Goal: Check status: Check status

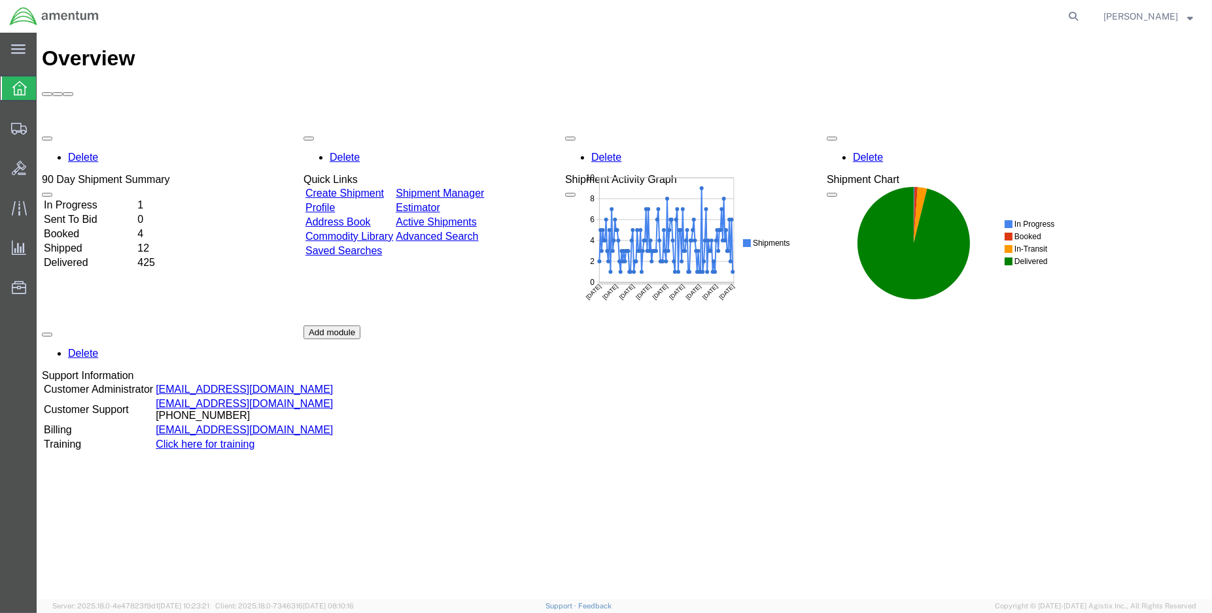
click at [92, 242] on td "Shipped" at bounding box center [89, 248] width 92 height 13
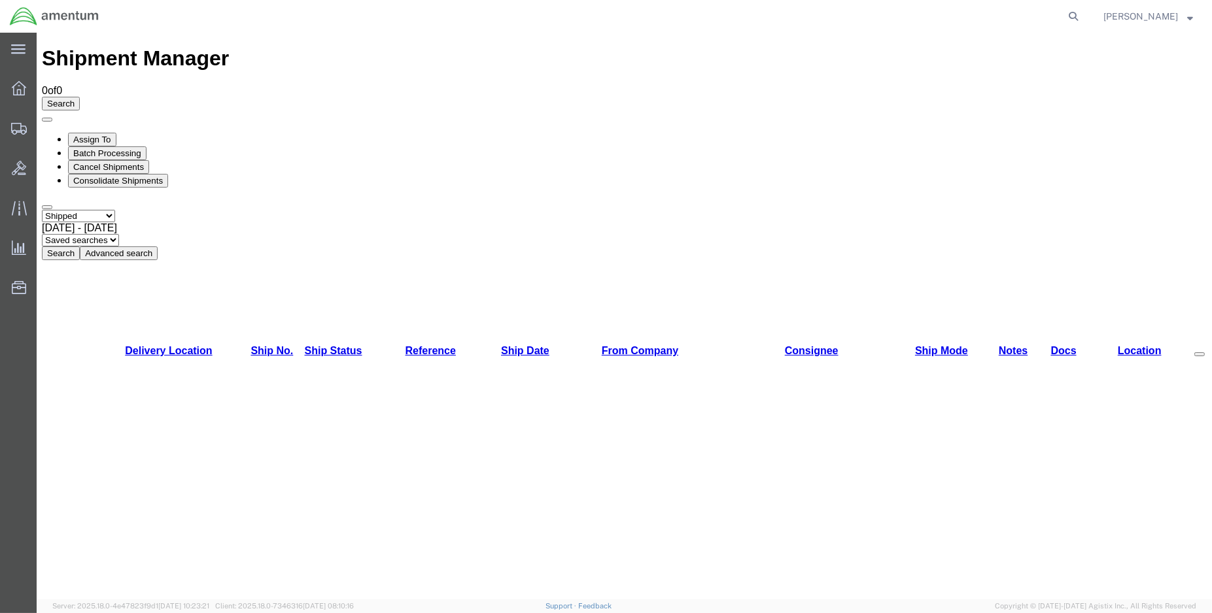
click at [80, 247] on button "Search" at bounding box center [61, 254] width 38 height 14
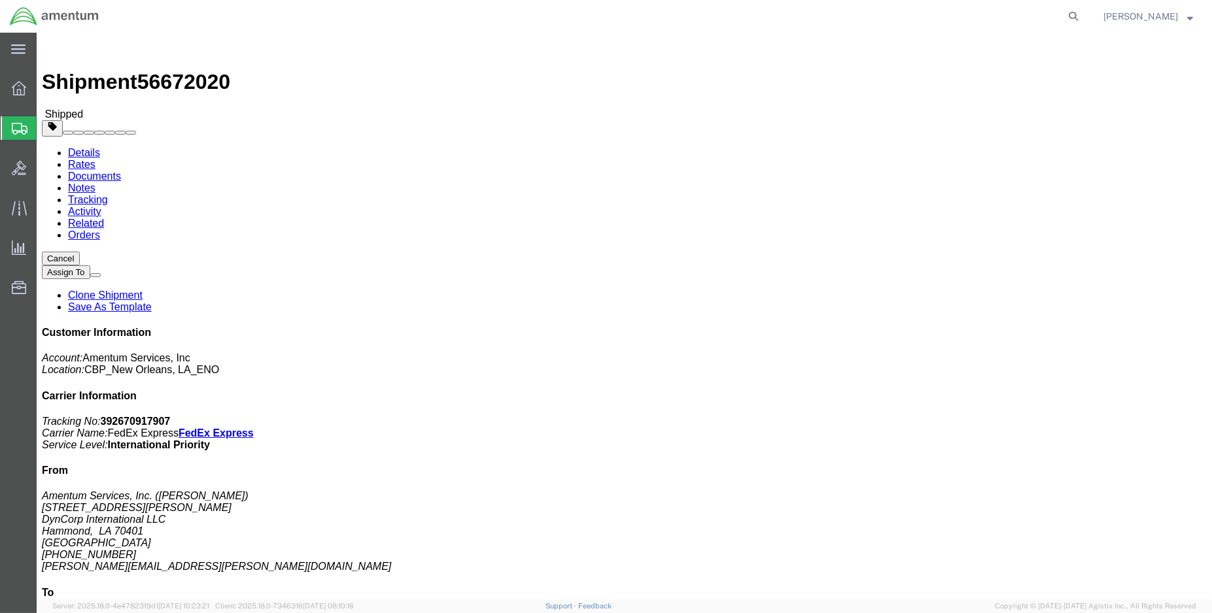
click link "Tracking"
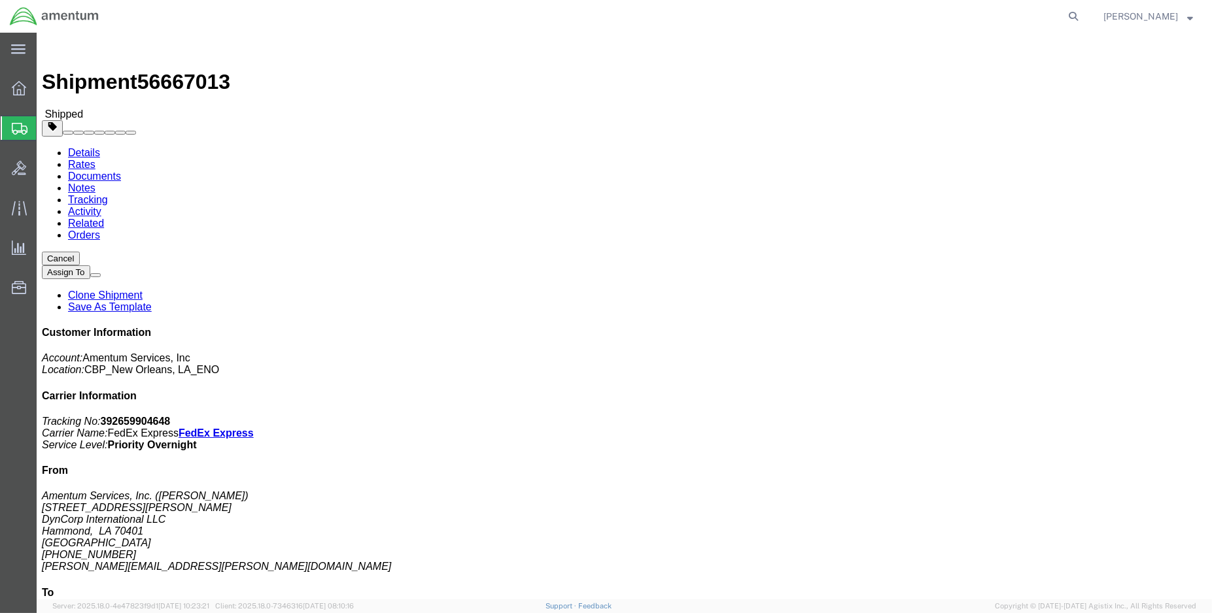
click link "Tracking"
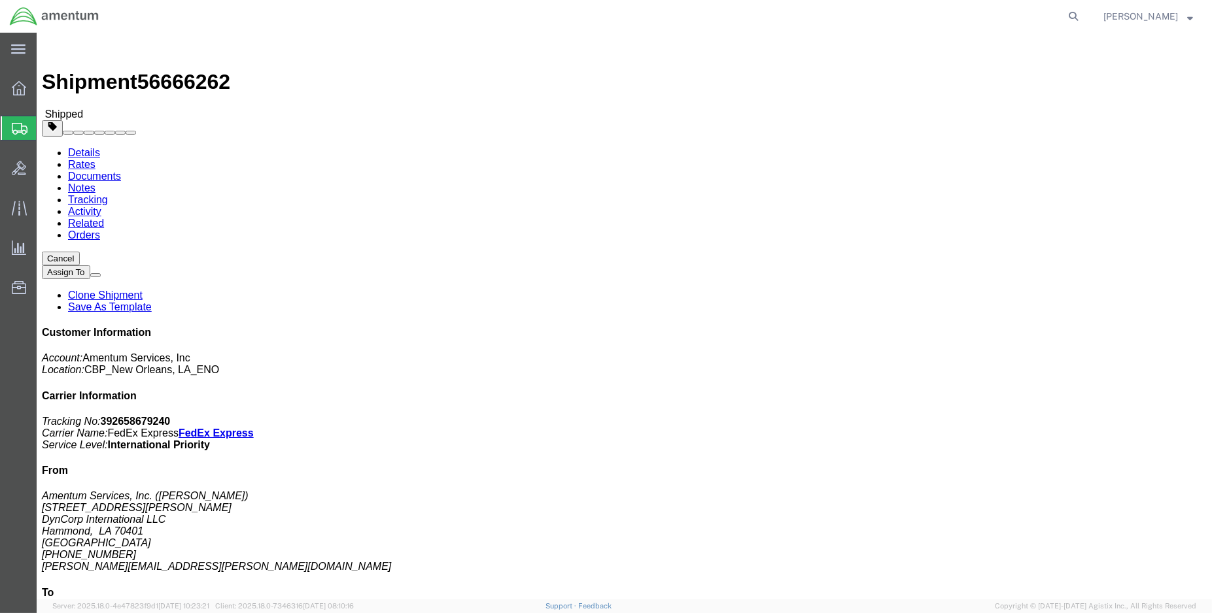
click link "Tracking"
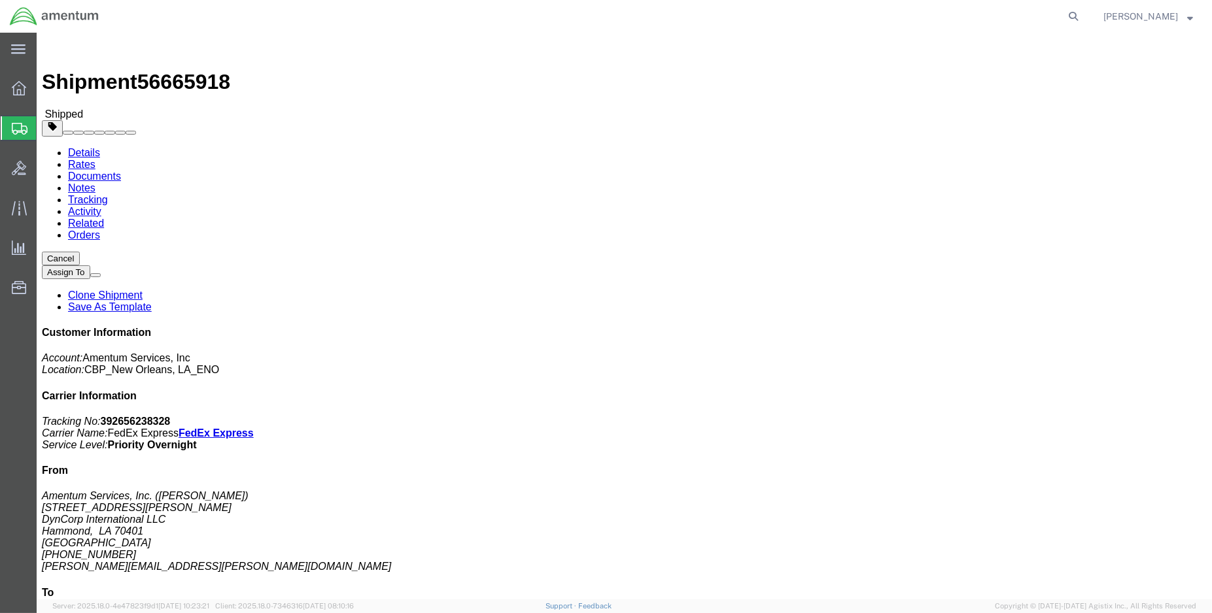
click link "Tracking"
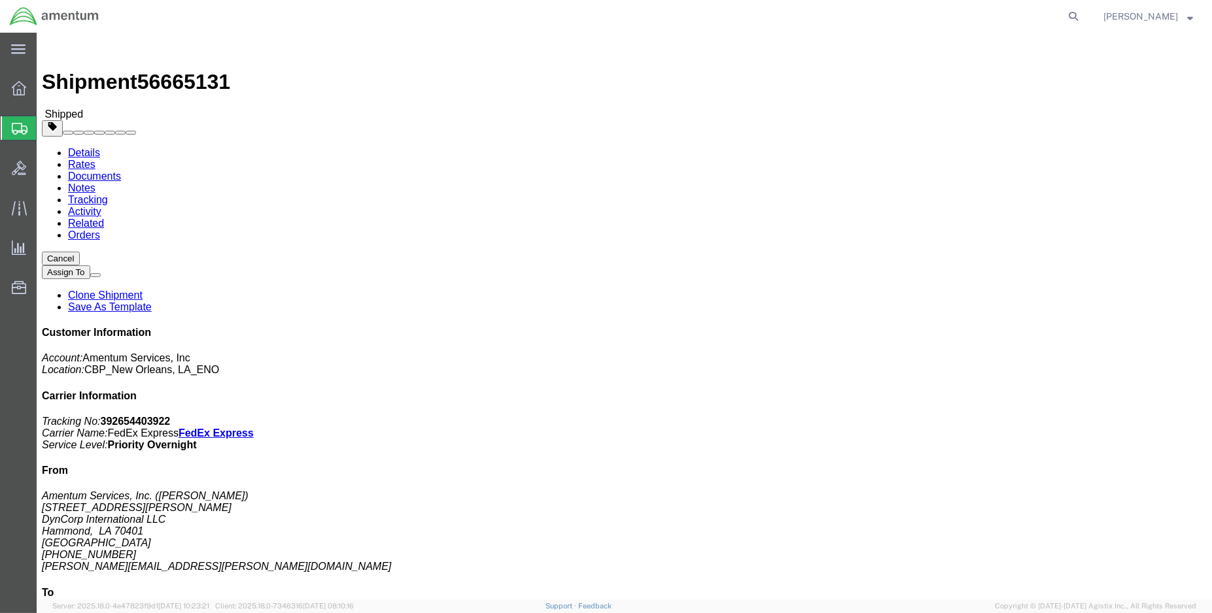
click link "Tracking"
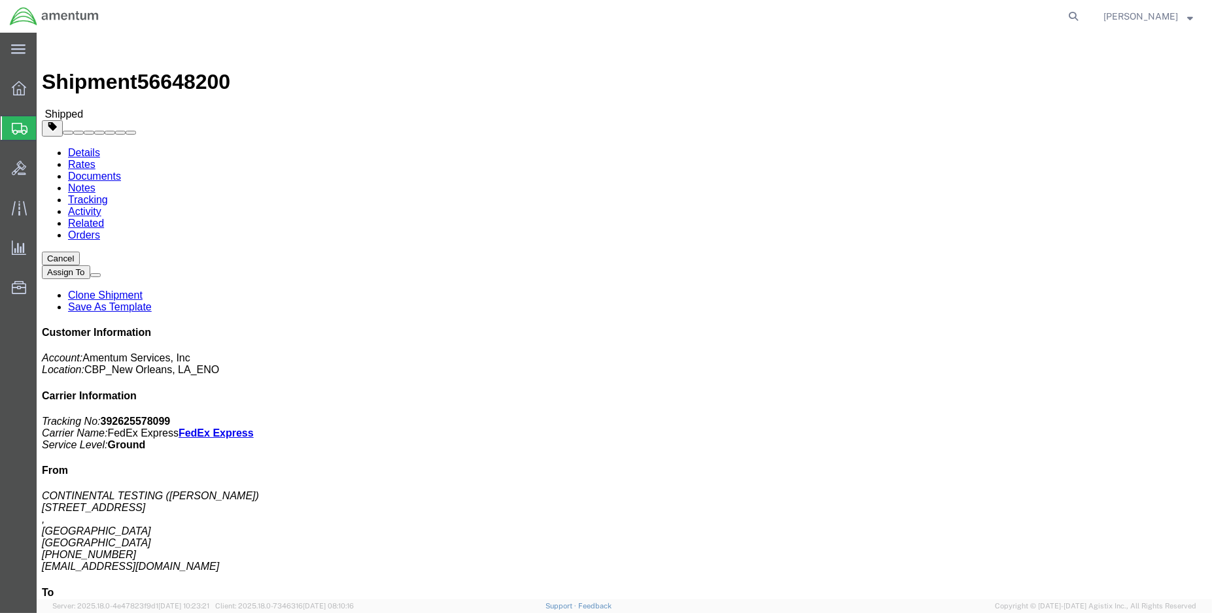
click link "Tracking"
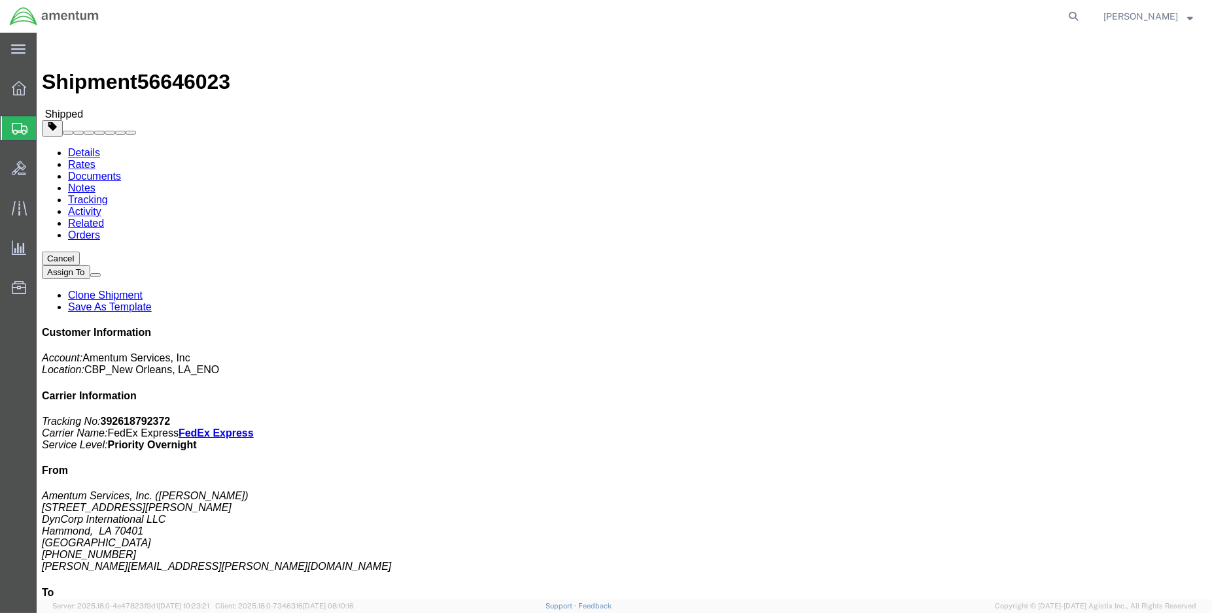
click link "Tracking"
